Goal: Information Seeking & Learning: Learn about a topic

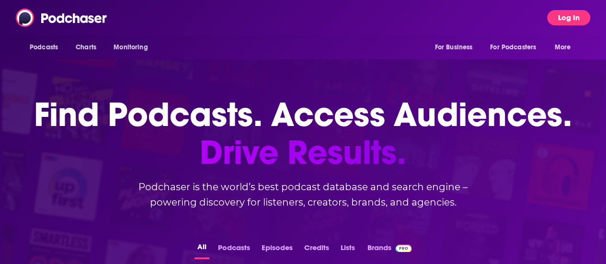
click at [570, 17] on button "Log In" at bounding box center [568, 17] width 43 height 15
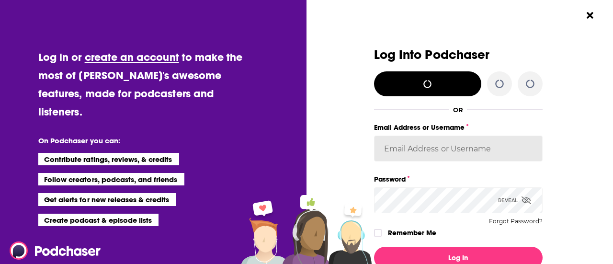
type input "[EMAIL_ADDRESS][DOMAIN_NAME]"
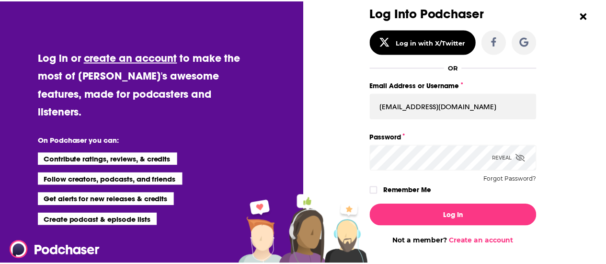
scroll to position [43, 0]
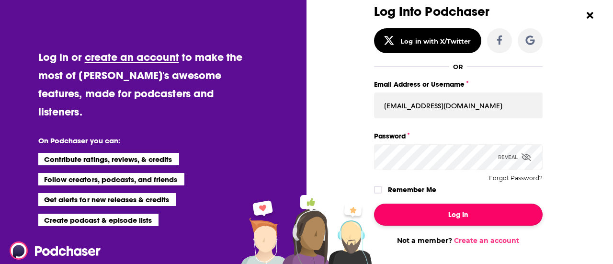
click at [453, 216] on button "Log In" at bounding box center [458, 215] width 169 height 22
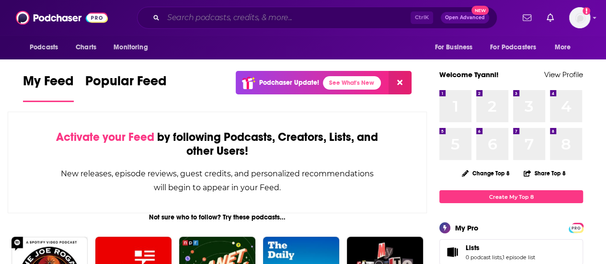
click at [334, 24] on input "Search podcasts, credits, & more..." at bounding box center [286, 17] width 247 height 15
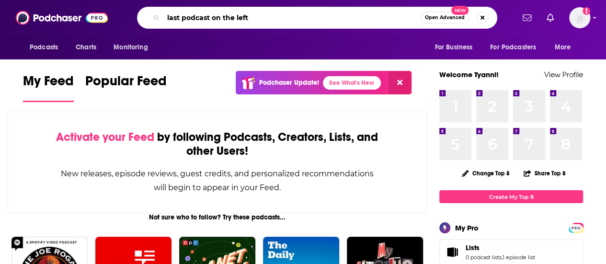
type input "last podcast on the left"
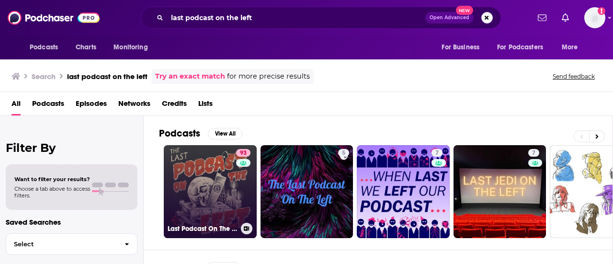
click at [216, 185] on link "93 Last Podcast On The Left" at bounding box center [210, 191] width 93 height 93
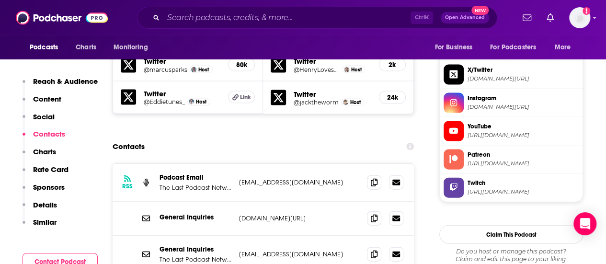
scroll to position [982, 0]
click at [375, 179] on icon at bounding box center [374, 183] width 7 height 8
click at [295, 15] on input "Search podcasts, credits, & more..." at bounding box center [286, 17] width 247 height 15
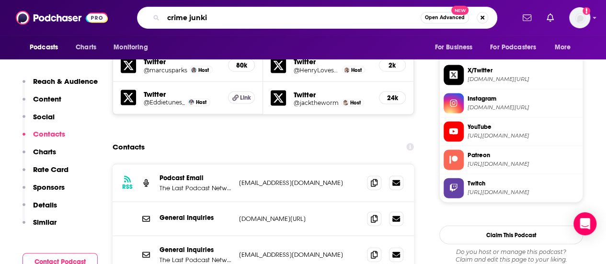
type input "crime junkie"
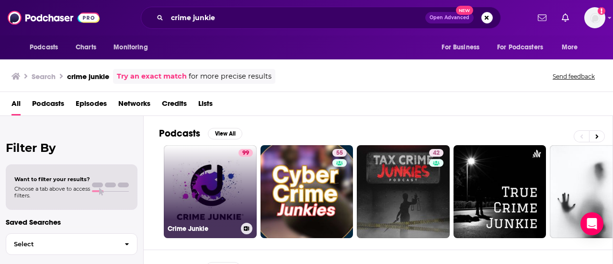
click at [237, 175] on link "99 Crime Junkie" at bounding box center [210, 191] width 93 height 93
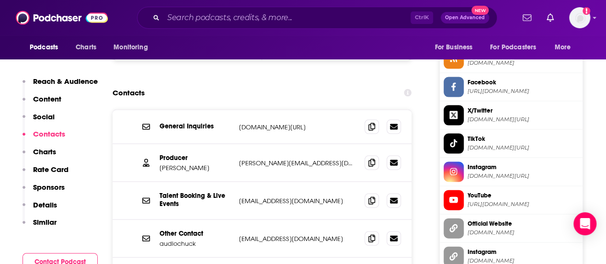
scroll to position [970, 0]
click at [369, 158] on icon at bounding box center [372, 162] width 7 height 8
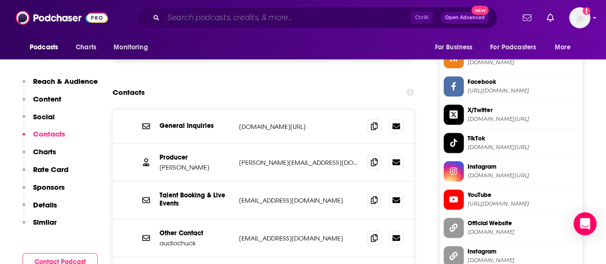
click at [331, 18] on input "Search podcasts, credits, & more..." at bounding box center [286, 17] width 247 height 15
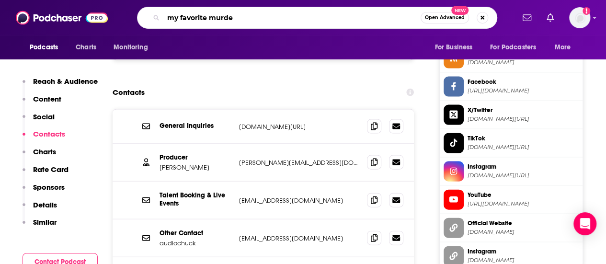
type input "my favorite murder"
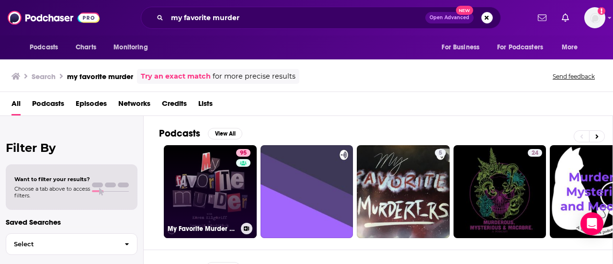
click at [186, 188] on link "95 My Favorite Murder with [PERSON_NAME] and [US_STATE][PERSON_NAME]" at bounding box center [210, 191] width 93 height 93
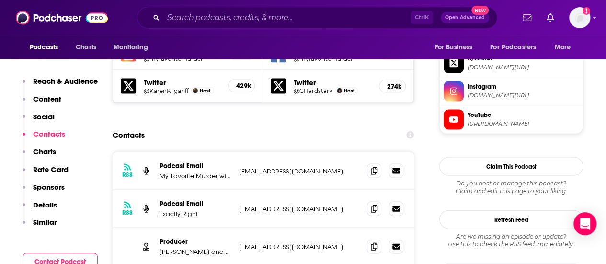
scroll to position [928, 0]
click at [369, 202] on span at bounding box center [374, 209] width 14 height 14
